Goal: Check status: Check status

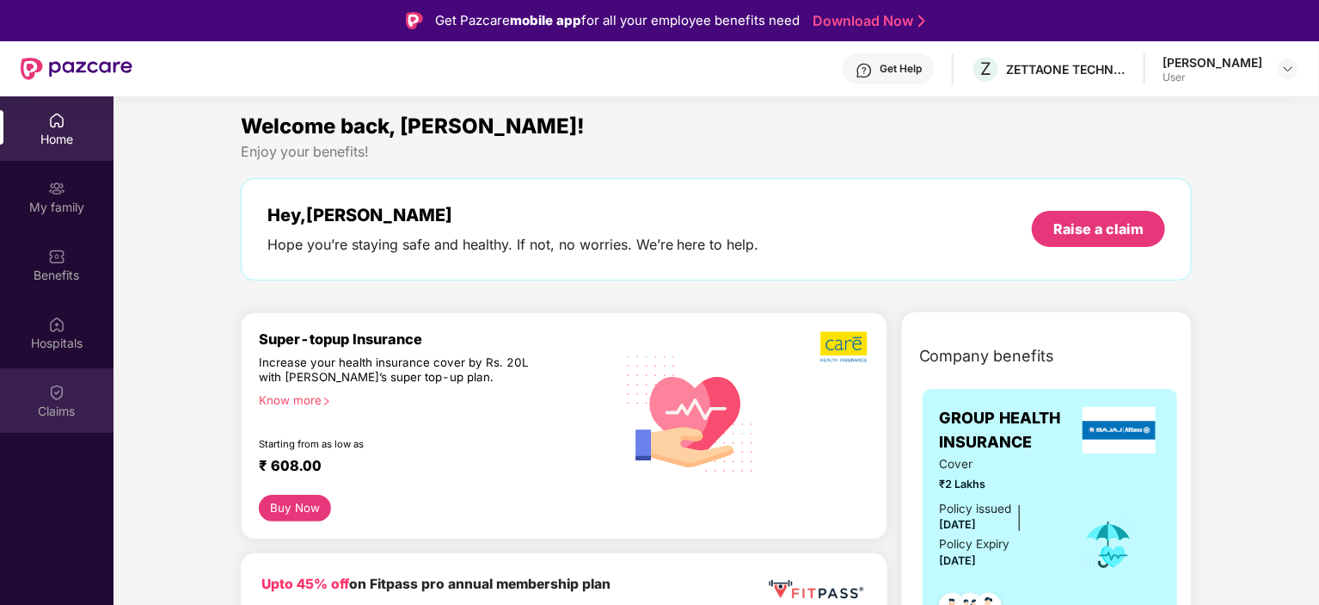
click at [57, 391] on img at bounding box center [56, 392] width 17 height 17
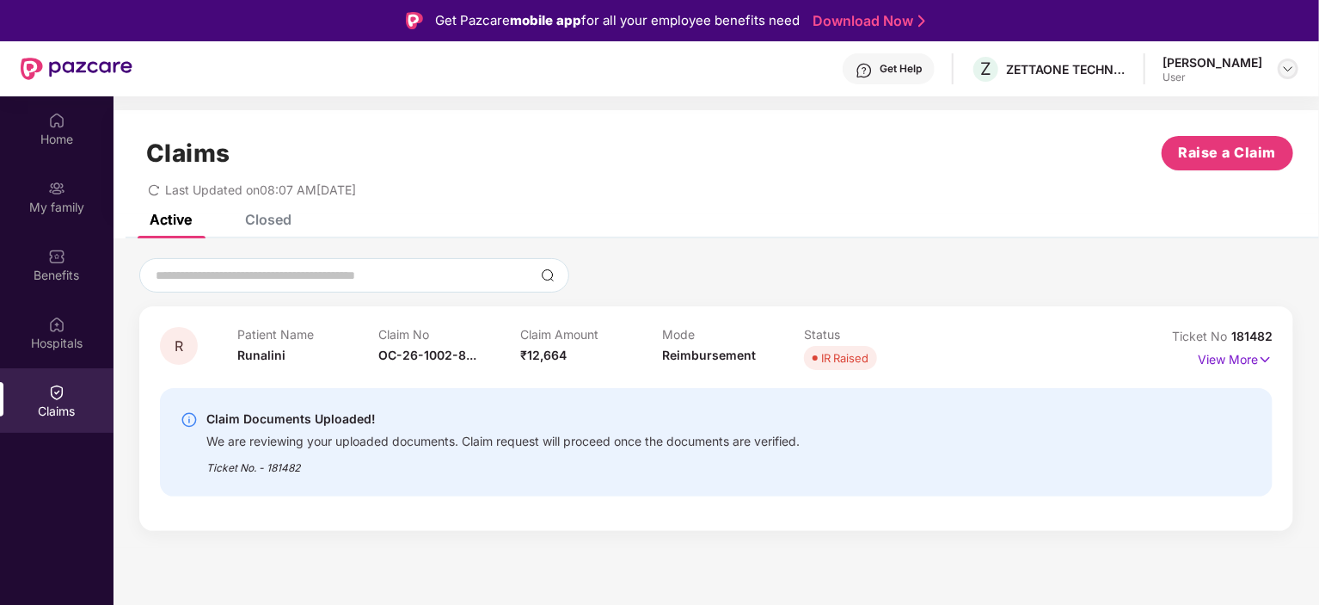
click at [1293, 71] on img at bounding box center [1288, 69] width 14 height 14
click at [922, 63] on div "Get Help" at bounding box center [901, 69] width 42 height 14
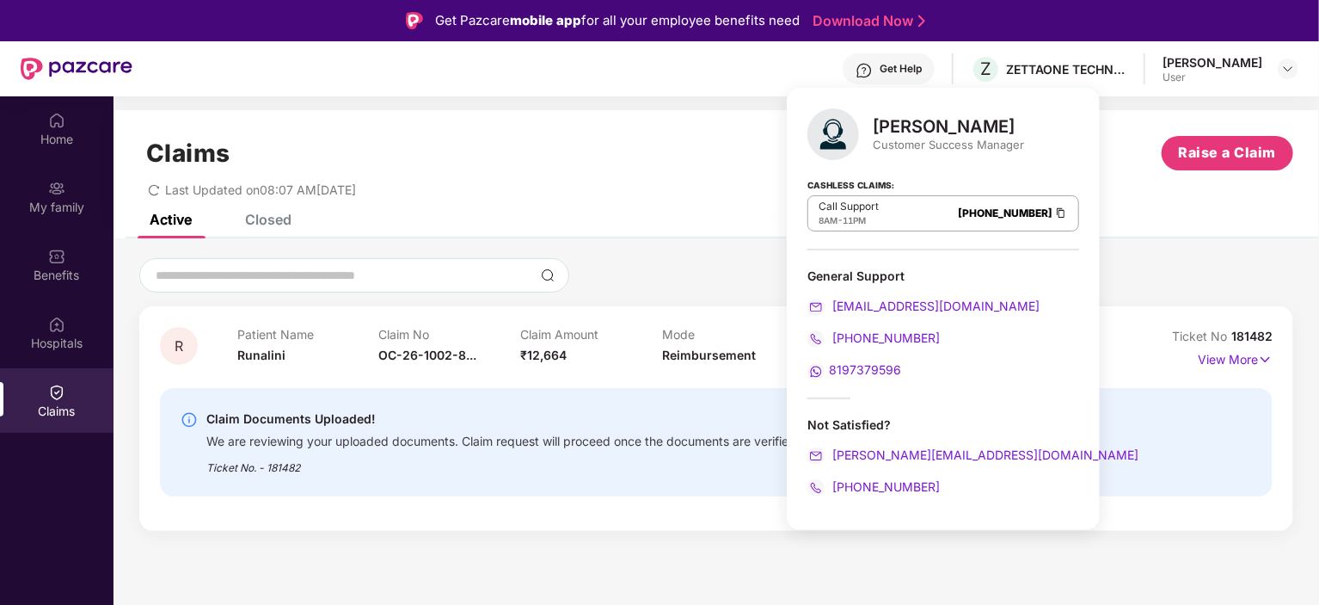
click at [1096, 191] on div "Last Updated on 08:07 AM[DATE]" at bounding box center [716, 183] width 1154 height 27
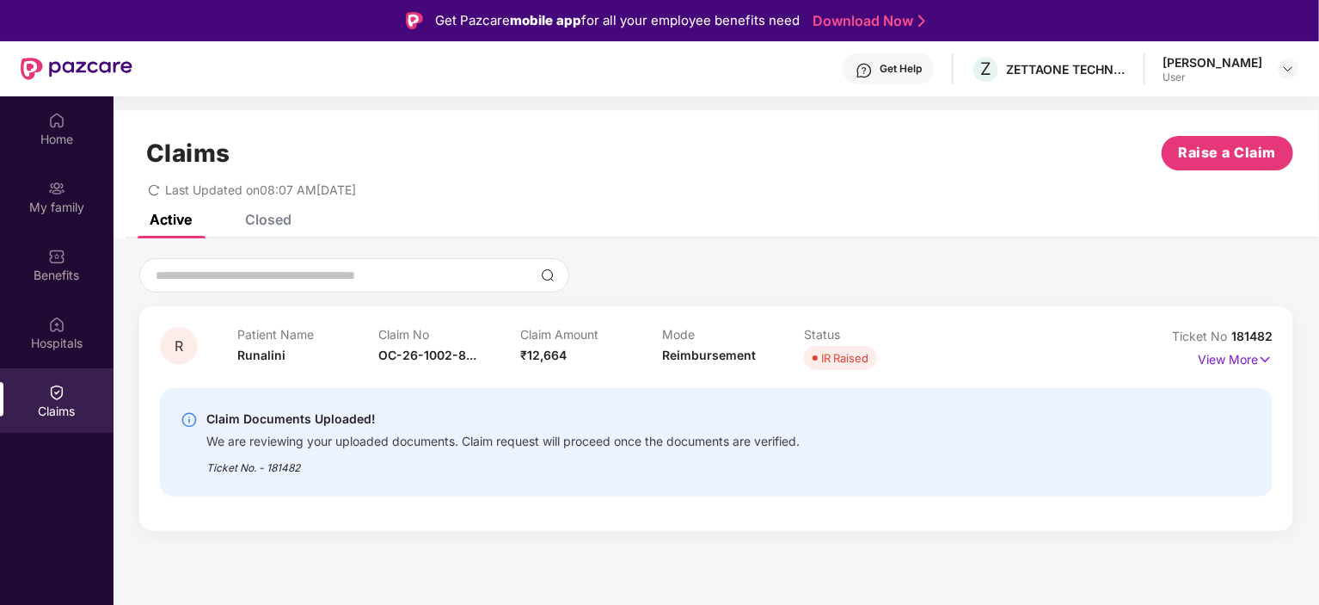
scroll to position [96, 0]
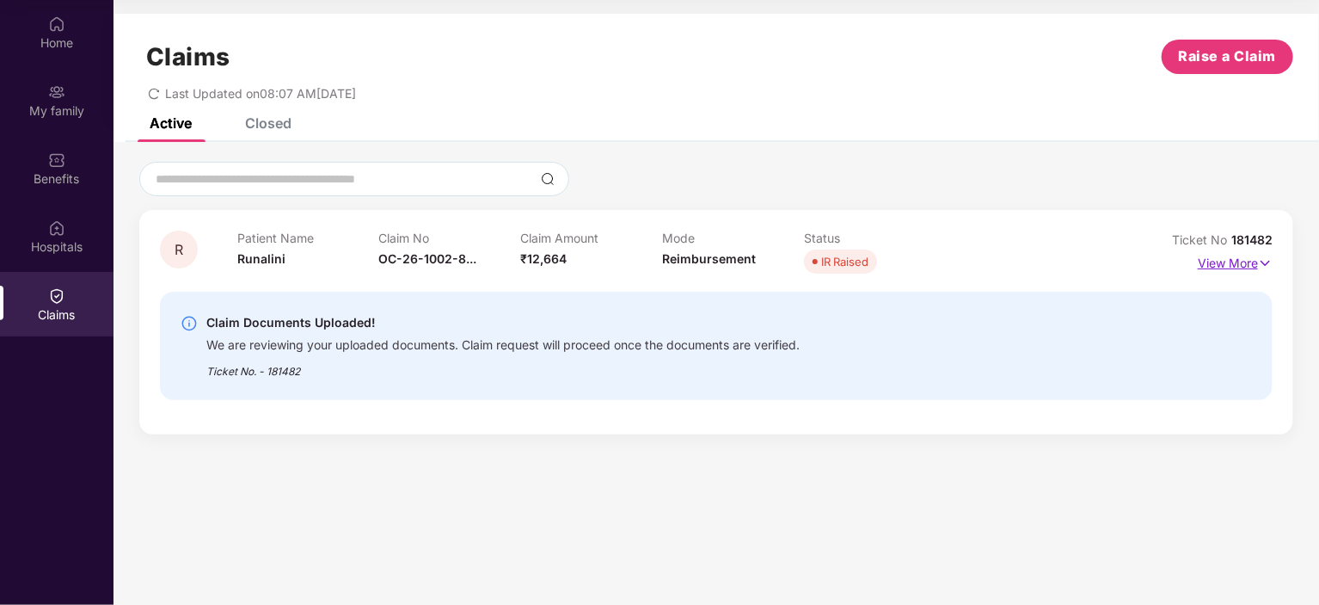
click at [1264, 268] on img at bounding box center [1265, 263] width 15 height 19
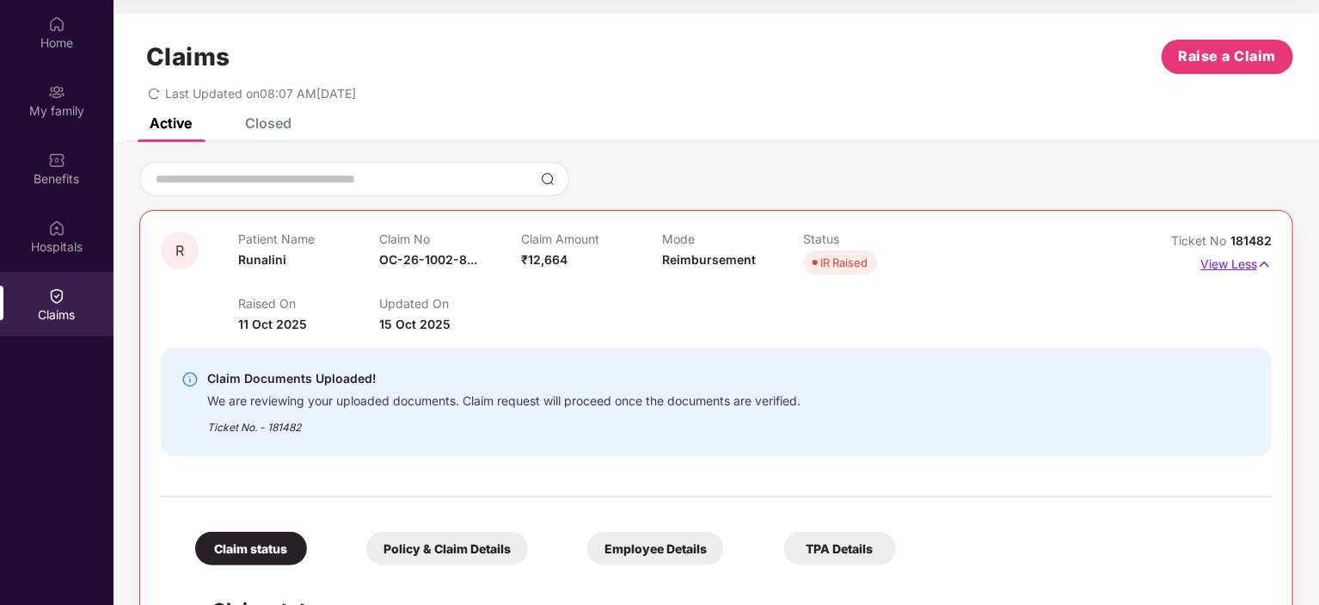
click at [1262, 267] on img at bounding box center [1264, 264] width 15 height 19
